Goal: Download file/media

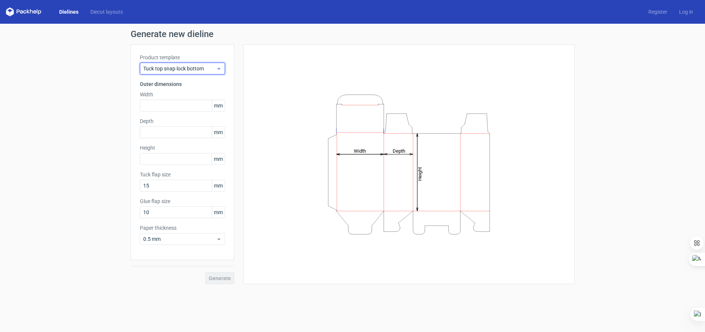
click at [185, 64] on div "Tuck top snap lock bottom" at bounding box center [182, 69] width 85 height 12
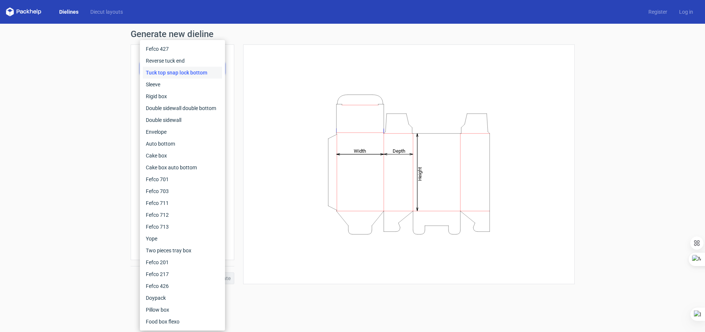
click at [270, 62] on div "Height Depth Width" at bounding box center [409, 164] width 313 height 221
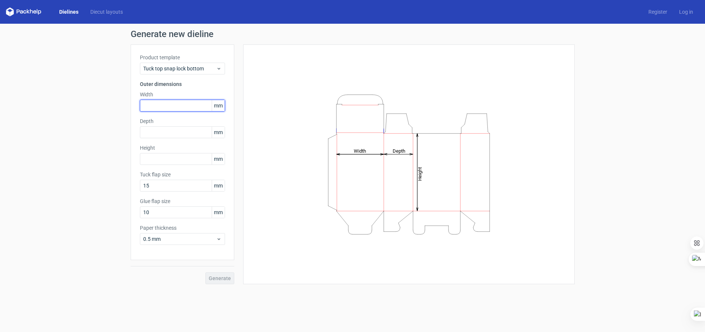
click at [171, 103] on input "text" at bounding box center [182, 106] width 85 height 12
type input "65"
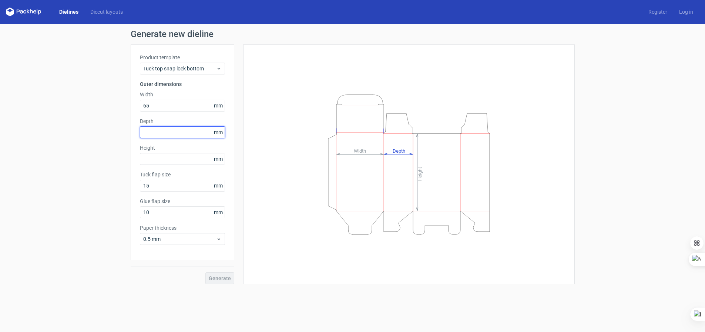
click at [190, 132] on input "text" at bounding box center [182, 132] width 85 height 12
type input "65"
click at [186, 158] on input "text" at bounding box center [182, 159] width 85 height 12
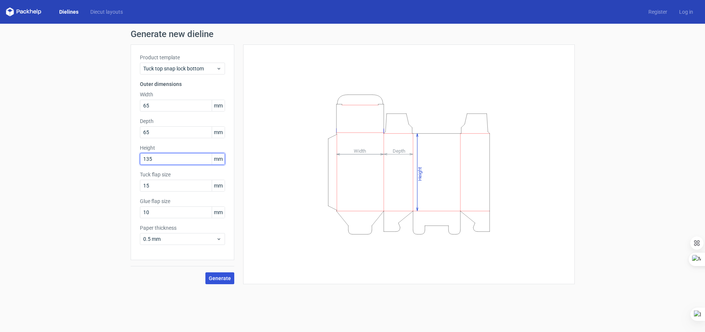
type input "135"
click at [217, 279] on span "Generate" at bounding box center [220, 278] width 22 height 5
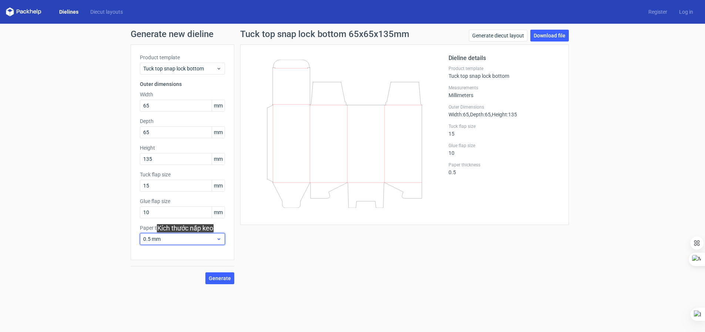
click at [189, 240] on span "0.5 mm" at bounding box center [179, 238] width 73 height 7
click at [157, 277] on div "1 mm" at bounding box center [182, 279] width 79 height 12
click at [225, 280] on span "Generate" at bounding box center [220, 278] width 22 height 5
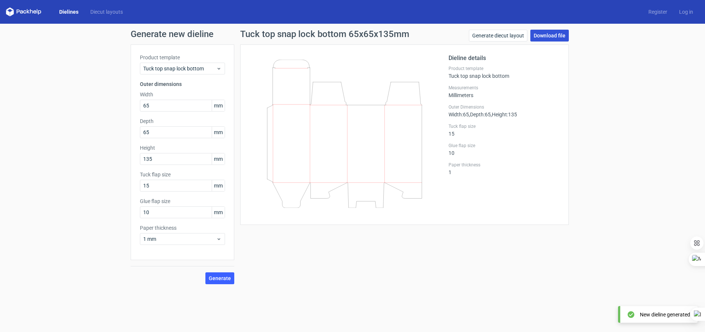
click at [546, 34] on link "Download file" at bounding box center [550, 36] width 39 height 12
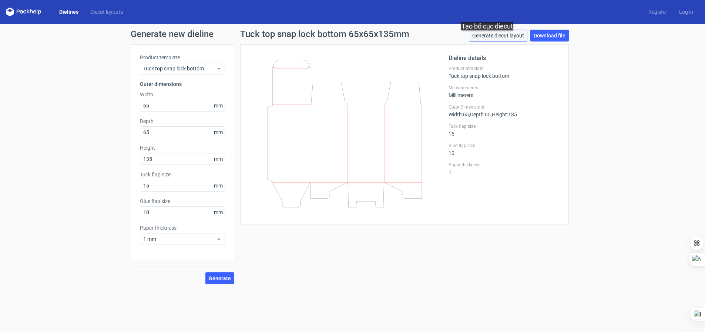
click at [491, 38] on link "Generate diecut layout" at bounding box center [498, 36] width 59 height 12
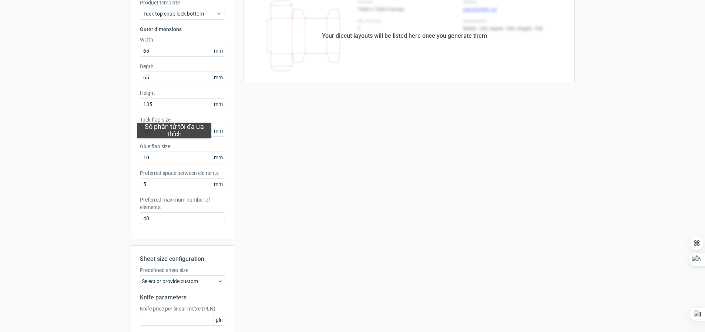
scroll to position [46, 0]
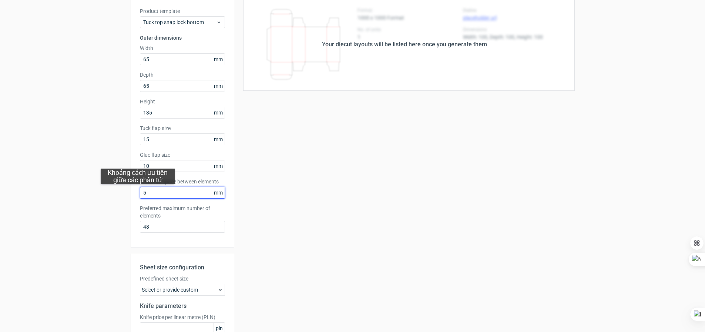
drag, startPoint x: 150, startPoint y: 192, endPoint x: 138, endPoint y: 191, distance: 12.6
click at [140, 191] on input "5" at bounding box center [182, 193] width 85 height 12
click at [156, 208] on label "Preferred maximum number of elements" at bounding box center [182, 211] width 85 height 15
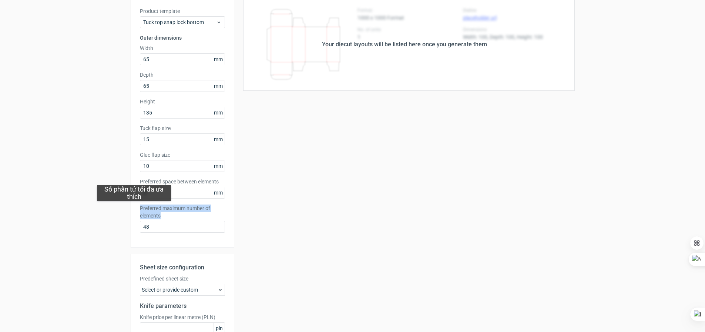
drag, startPoint x: 159, startPoint y: 215, endPoint x: 134, endPoint y: 208, distance: 26.0
click at [134, 208] on div "Product template Tuck top snap lock bottom Outer dimensions Width 65 mm Depth 6…" at bounding box center [183, 123] width 104 height 250
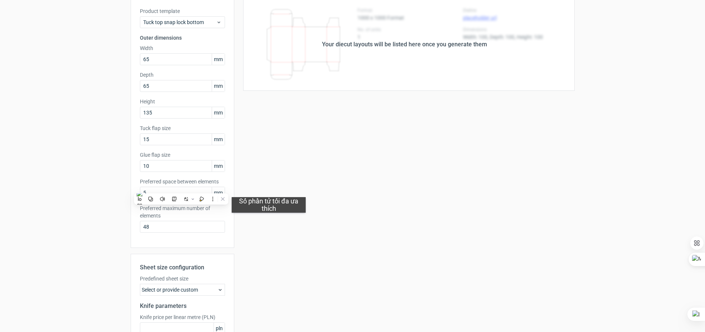
click at [269, 220] on div "Your diecut layouts will be listed here once you generate them Height Depth Wid…" at bounding box center [404, 199] width 341 height 402
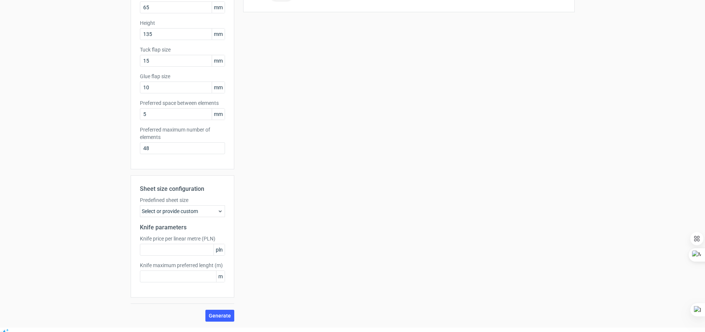
scroll to position [6, 0]
click at [223, 312] on span "Generate" at bounding box center [220, 314] width 22 height 5
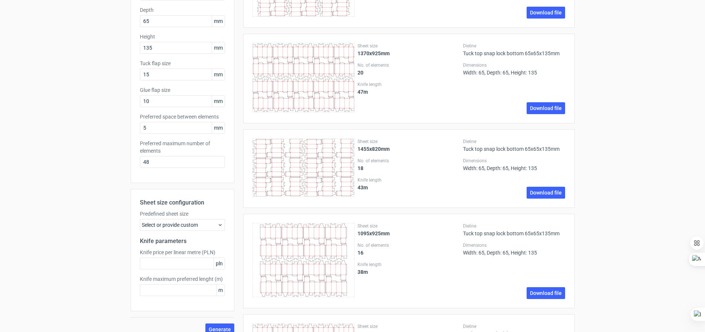
scroll to position [0, 0]
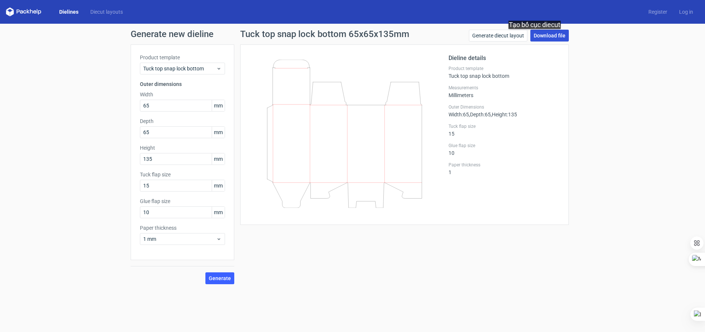
click at [538, 36] on link "Download file" at bounding box center [550, 36] width 39 height 12
